Goal: Navigation & Orientation: Find specific page/section

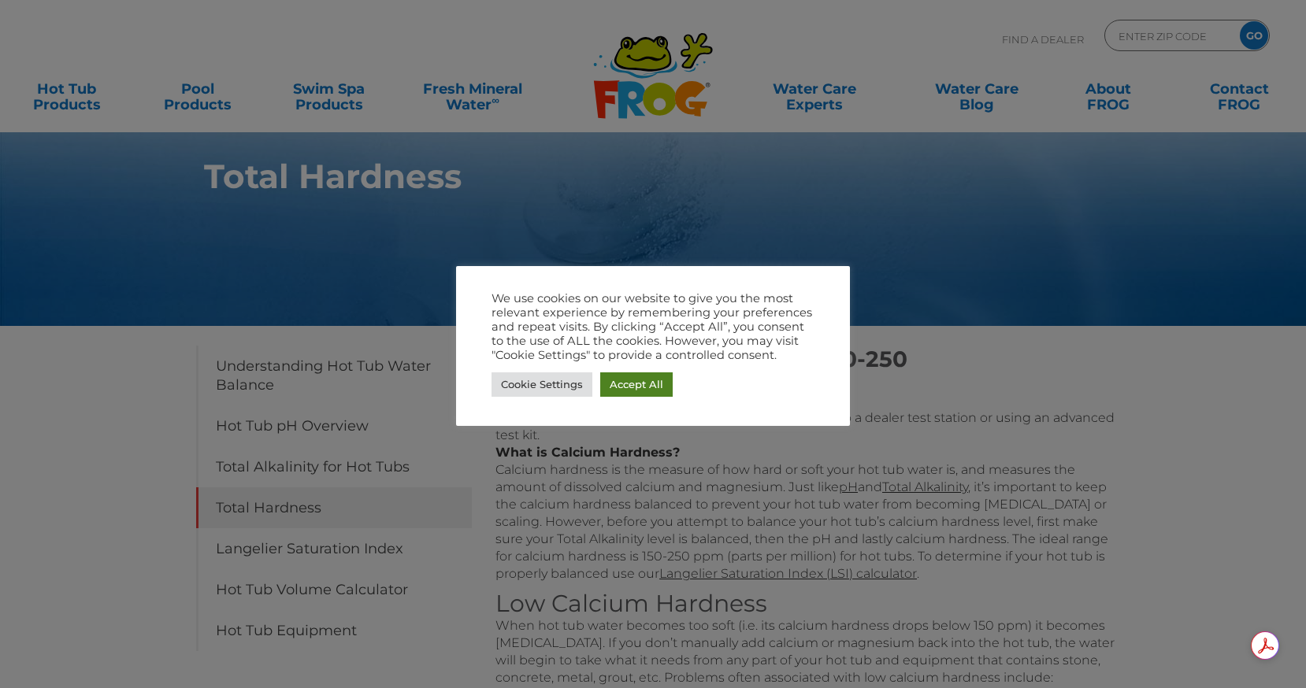
click at [635, 383] on link "Accept All" at bounding box center [636, 384] width 72 height 24
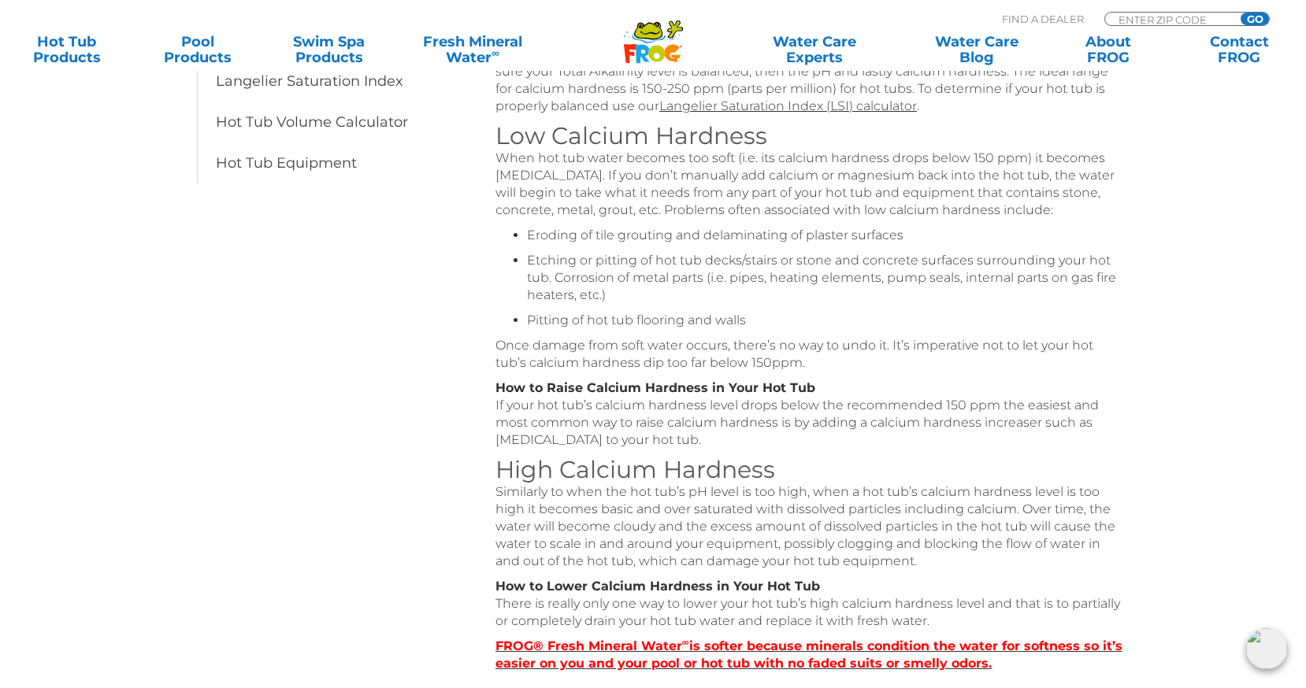
scroll to position [475, 0]
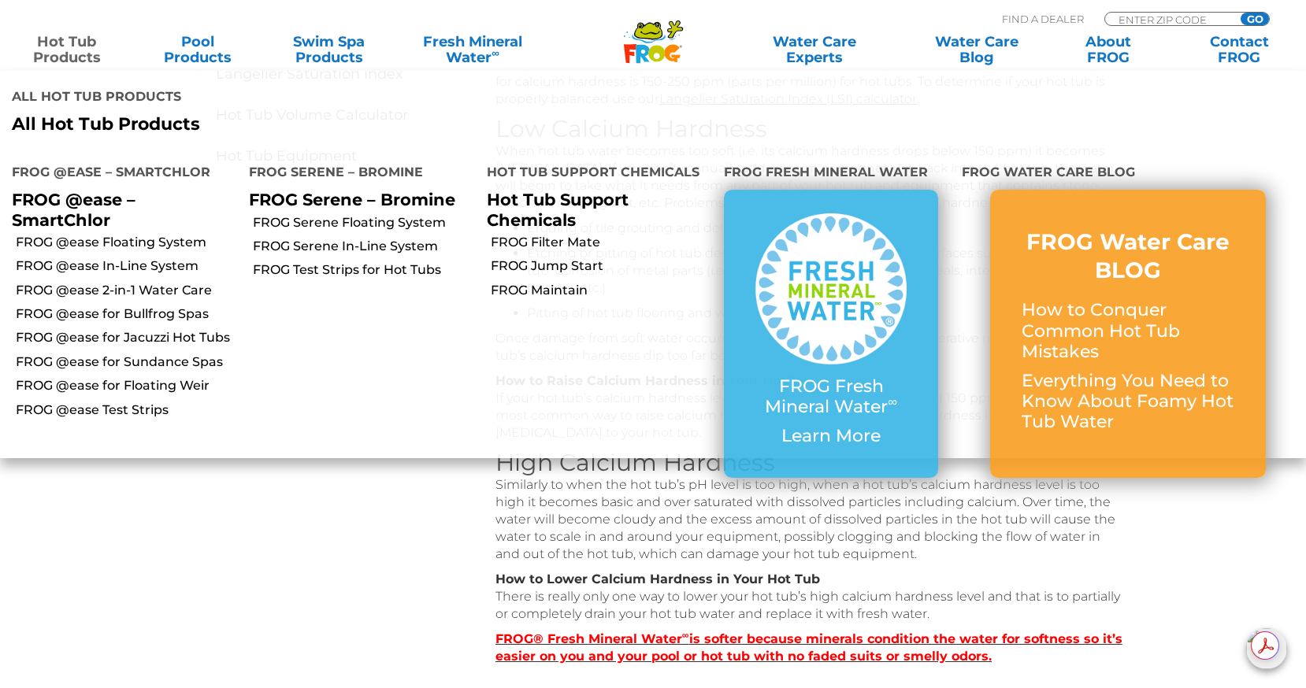
click at [64, 51] on link "Hot Tub Products" at bounding box center [67, 49] width 102 height 31
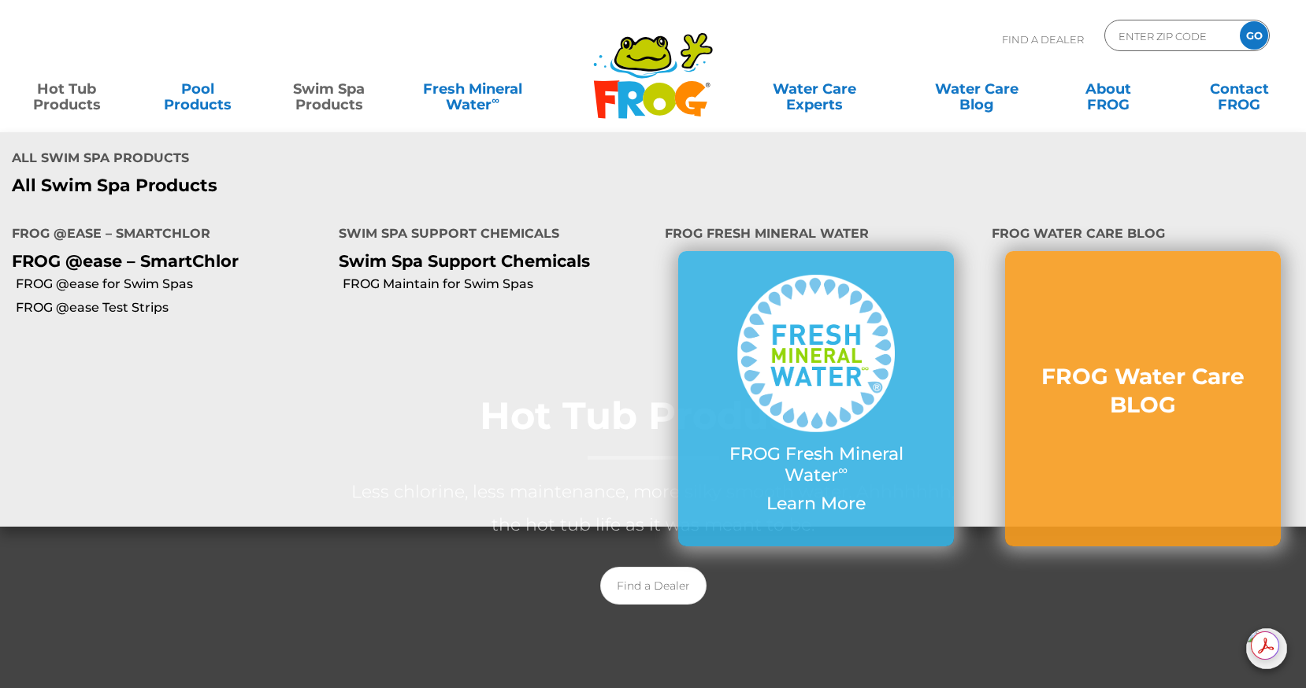
click at [339, 95] on link "Swim Spa Products" at bounding box center [329, 88] width 102 height 31
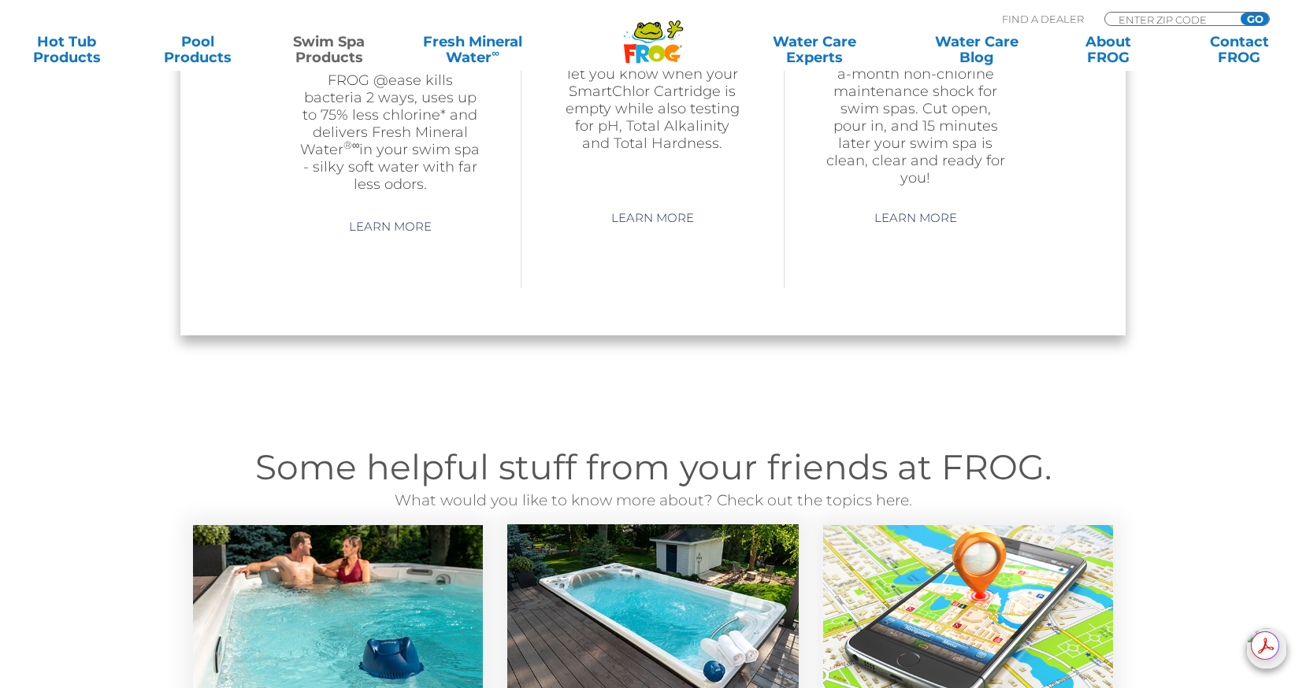
scroll to position [1681, 0]
